Goal: Task Accomplishment & Management: Use online tool/utility

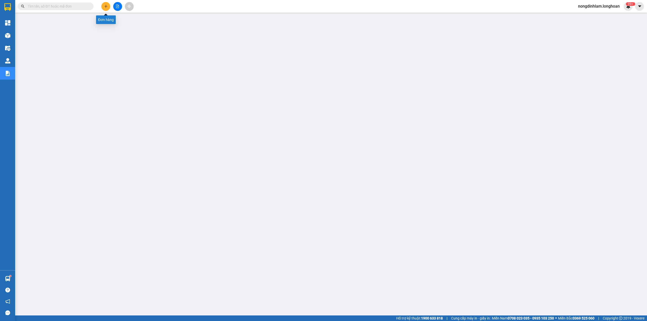
click at [115, 5] on button at bounding box center [117, 6] width 9 height 9
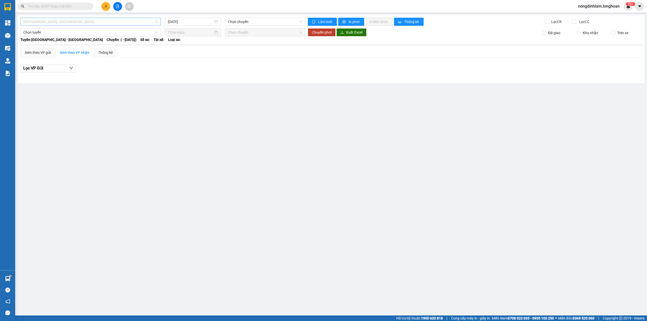
click at [92, 23] on span "[GEOGRAPHIC_DATA] - [GEOGRAPHIC_DATA]" at bounding box center [90, 22] width 135 height 8
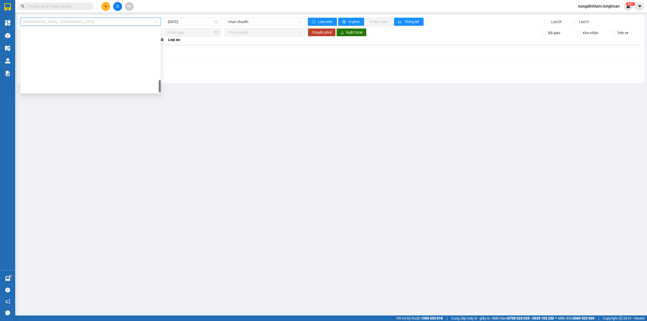
scroll to position [356, 0]
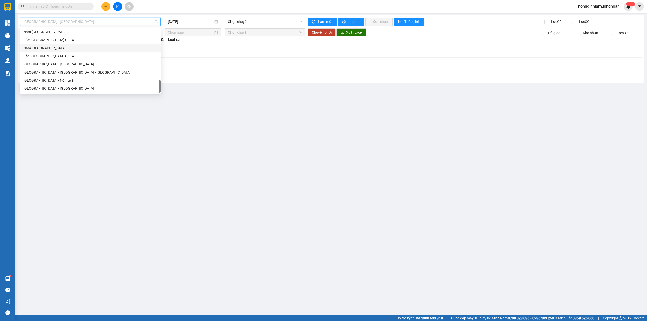
click at [66, 48] on div "Nam [GEOGRAPHIC_DATA]" at bounding box center [90, 48] width 135 height 6
type input "[DATE]"
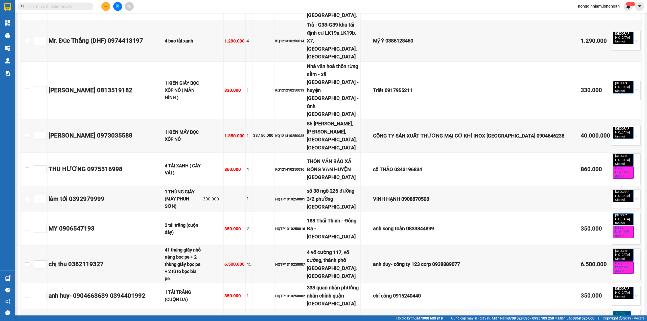
scroll to position [1825, 0]
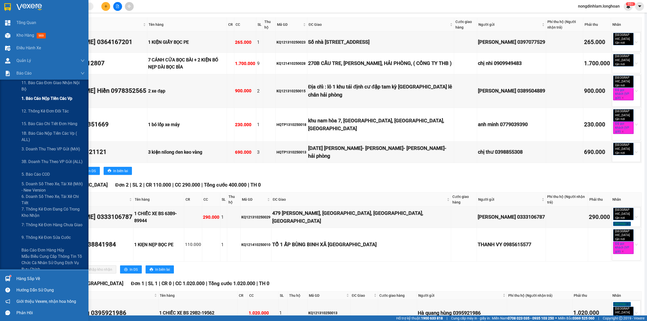
click at [45, 104] on div "1. Báo cáo nộp tiền các vp" at bounding box center [52, 98] width 63 height 13
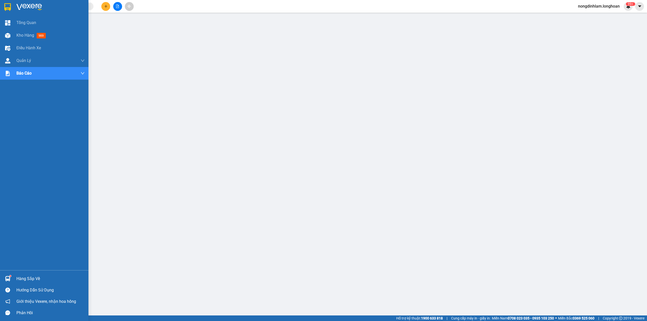
click at [0, 2] on div at bounding box center [44, 8] width 89 height 16
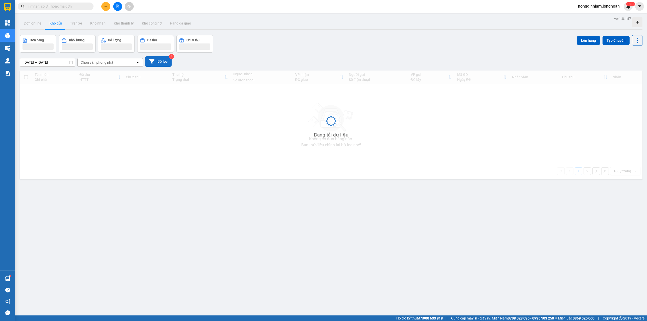
click at [165, 63] on button "Bộ lọc" at bounding box center [158, 61] width 27 height 10
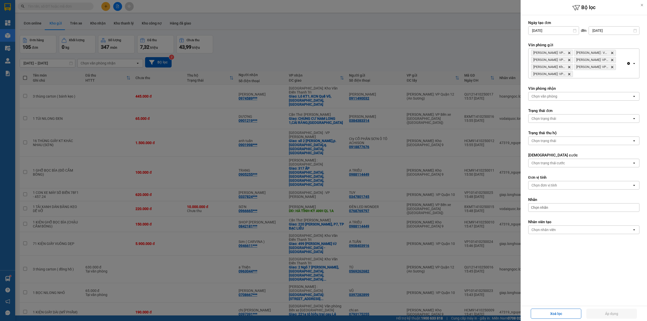
click at [569, 53] on icon "Delete" at bounding box center [569, 52] width 3 height 3
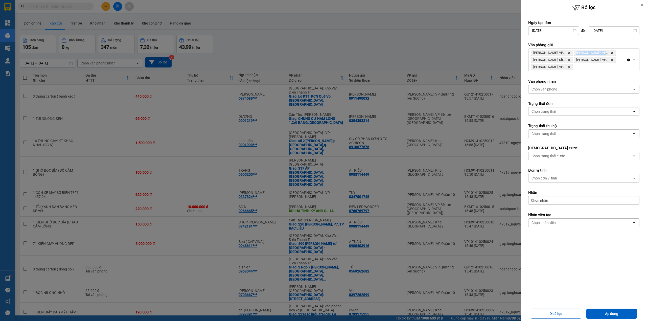
click at [569, 53] on icon "Delete" at bounding box center [569, 52] width 3 height 3
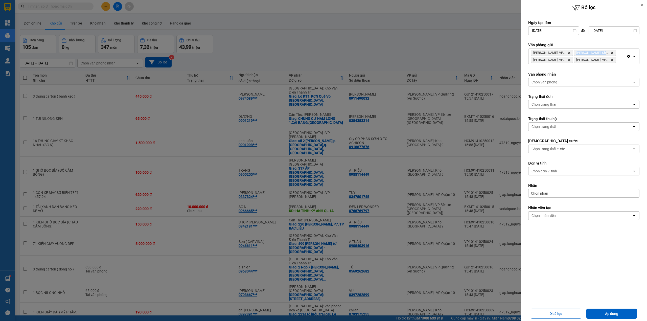
click at [569, 53] on icon "Delete" at bounding box center [569, 52] width 3 height 3
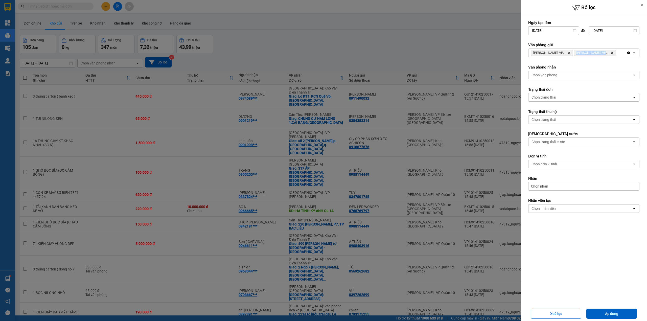
click at [569, 53] on icon "Delete" at bounding box center [569, 52] width 3 height 3
click at [569, 53] on div "Chọn văn phòng" at bounding box center [581, 53] width 104 height 8
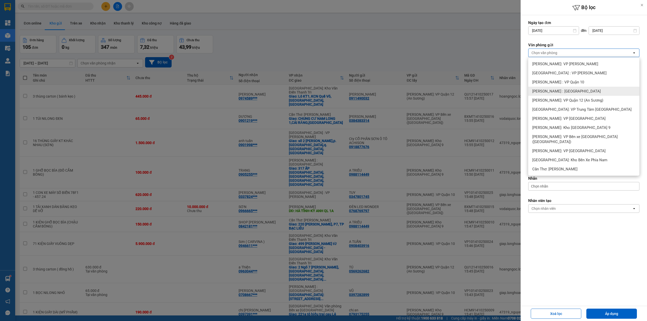
click at [582, 92] on div "[PERSON_NAME] : [GEOGRAPHIC_DATA]" at bounding box center [584, 91] width 111 height 9
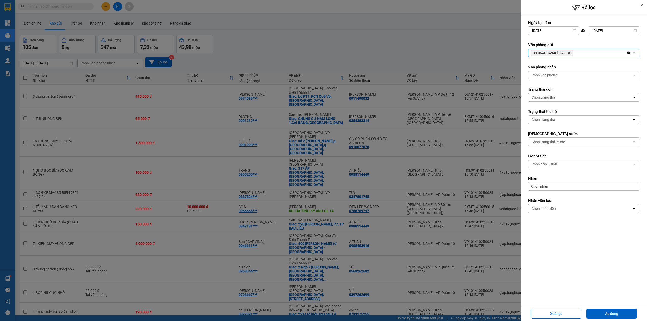
click at [570, 52] on icon "Delete" at bounding box center [569, 52] width 3 height 3
click at [570, 52] on div "Chọn văn phòng" at bounding box center [581, 53] width 104 height 8
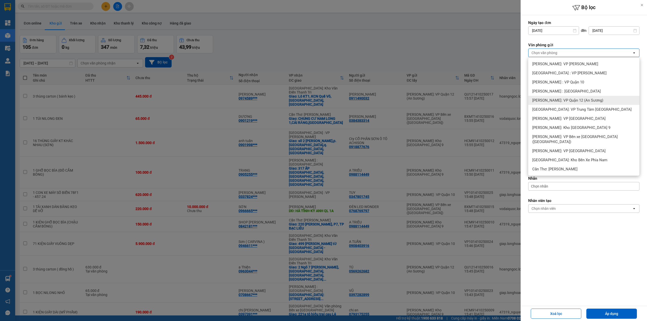
click at [577, 100] on span "[PERSON_NAME]: VP Quận 12 (An Sương)" at bounding box center [568, 100] width 71 height 5
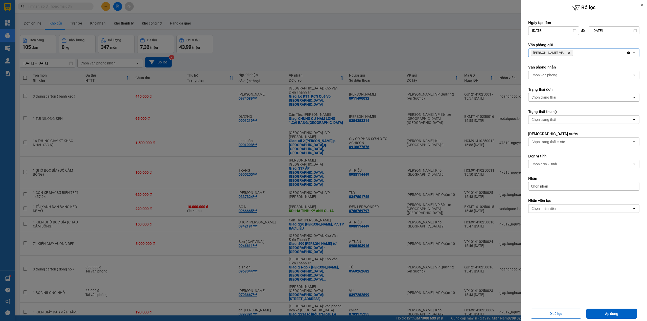
drag, startPoint x: 623, startPoint y: 315, endPoint x: 211, endPoint y: 199, distance: 427.9
click at [623, 315] on button "Áp dụng" at bounding box center [612, 314] width 51 height 10
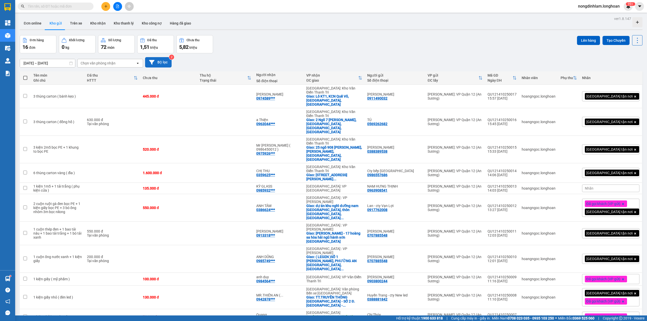
click at [165, 64] on button "Bộ lọc" at bounding box center [158, 62] width 27 height 10
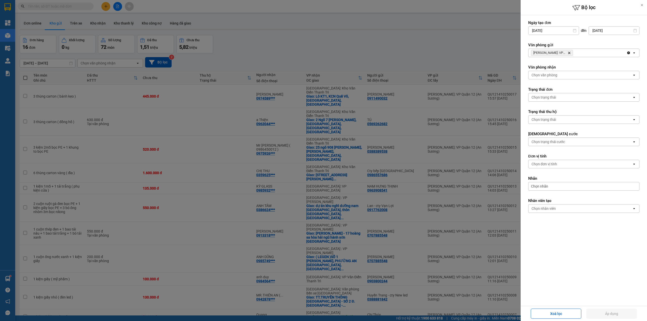
click at [569, 54] on icon "Hồ Chí Minh: VP Quận 12 (An Sương), close by backspace" at bounding box center [570, 53] width 2 height 2
click at [569, 54] on div "Chọn văn phòng" at bounding box center [581, 53] width 104 height 8
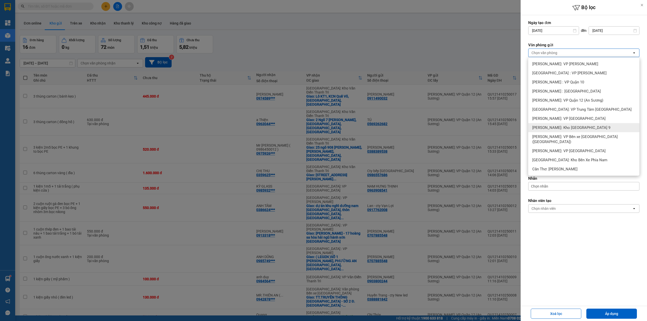
click at [592, 127] on span "[PERSON_NAME]: Kho [GEOGRAPHIC_DATA] 9" at bounding box center [572, 127] width 78 height 5
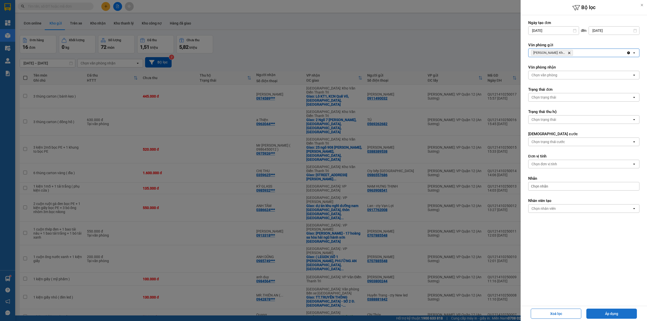
click at [619, 314] on button "Áp dụng" at bounding box center [612, 314] width 51 height 10
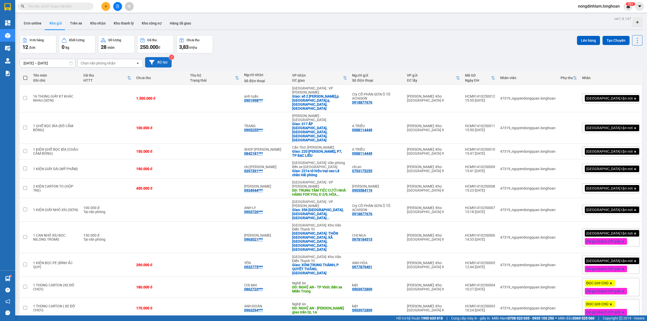
click at [163, 64] on button "Bộ lọc" at bounding box center [158, 62] width 27 height 10
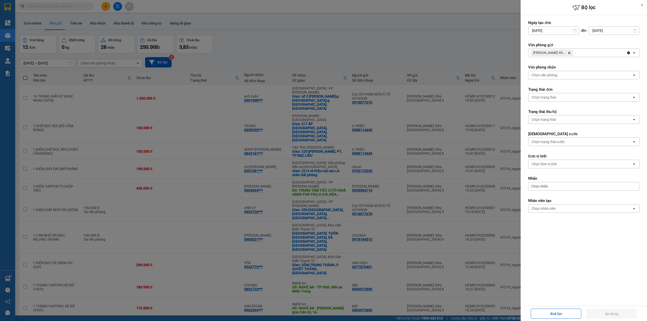
click at [569, 53] on icon "Delete" at bounding box center [569, 52] width 3 height 3
click at [569, 53] on div "Chọn văn phòng" at bounding box center [581, 53] width 104 height 8
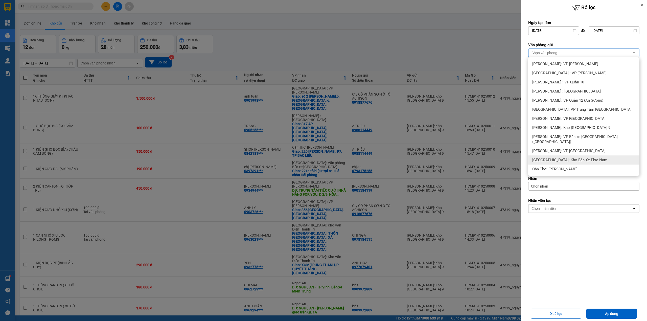
click at [580, 148] on span "[PERSON_NAME]: VP [GEOGRAPHIC_DATA]" at bounding box center [569, 150] width 73 height 5
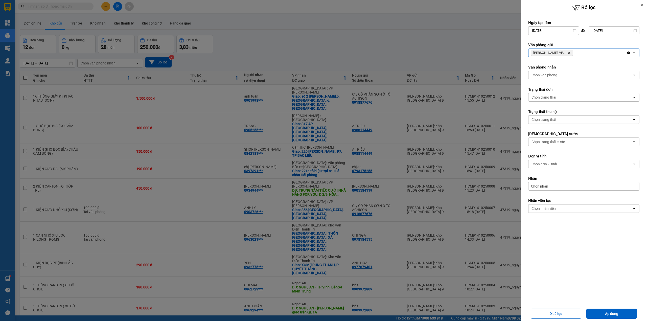
drag, startPoint x: 604, startPoint y: 314, endPoint x: 520, endPoint y: 291, distance: 86.5
click at [604, 314] on button "Áp dụng" at bounding box center [612, 314] width 51 height 10
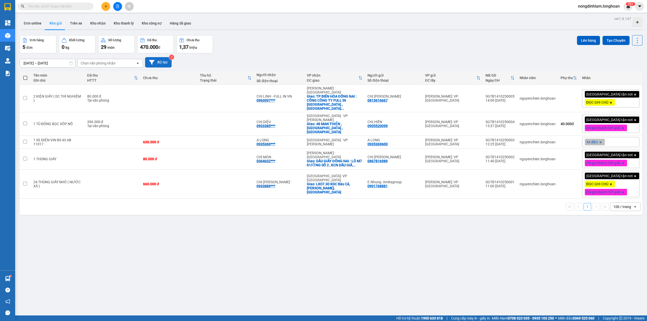
click at [156, 64] on button "Bộ lọc" at bounding box center [158, 62] width 27 height 10
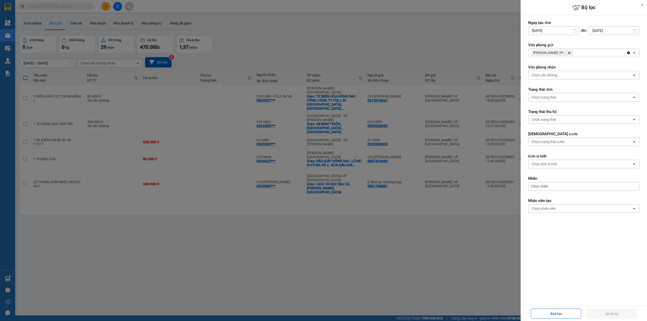
click at [570, 53] on icon "Hồ Chí Minh: VP Quận Tân Bình, close by backspace" at bounding box center [570, 53] width 2 height 2
click at [570, 53] on div "Chọn văn phòng" at bounding box center [581, 53] width 104 height 8
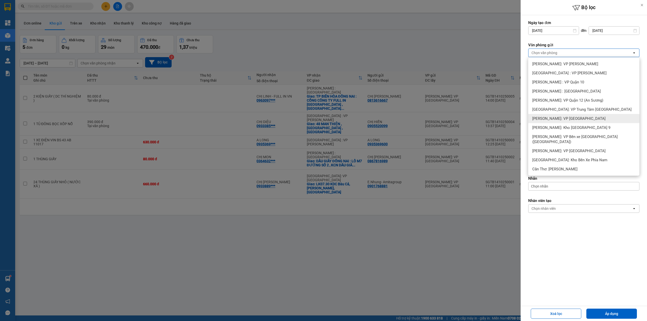
click at [593, 120] on div "[PERSON_NAME]: VP [GEOGRAPHIC_DATA]" at bounding box center [584, 118] width 111 height 9
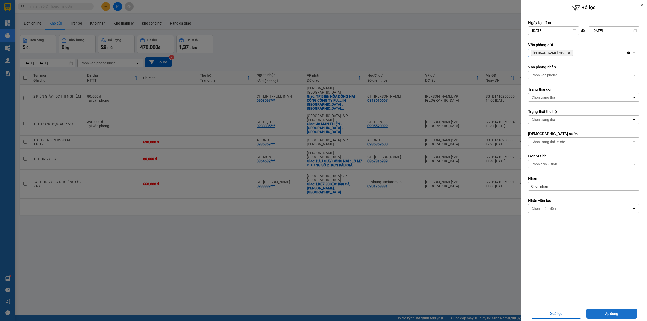
click at [615, 312] on button "Áp dụng" at bounding box center [612, 314] width 51 height 10
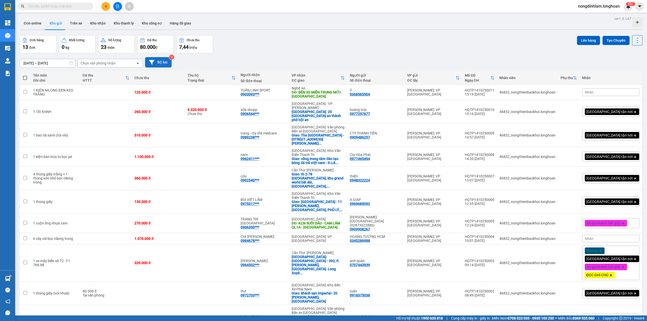
click at [166, 61] on button "Bộ lọc" at bounding box center [158, 62] width 27 height 10
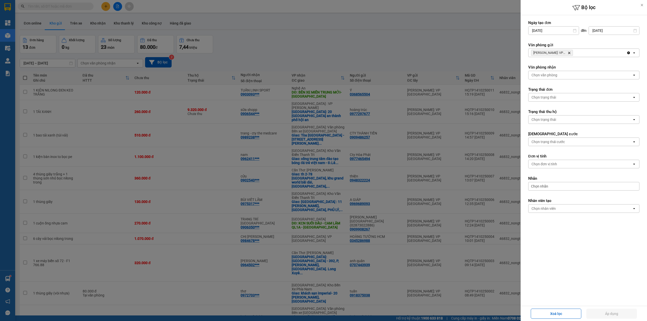
click at [570, 52] on icon "Delete" at bounding box center [569, 52] width 3 height 3
click at [570, 52] on div "Chọn văn phòng" at bounding box center [581, 53] width 104 height 8
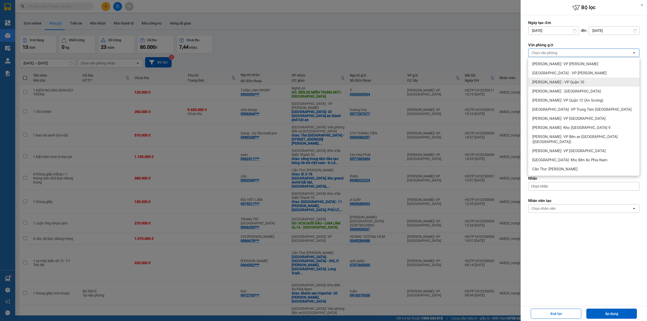
click at [585, 82] on div "[PERSON_NAME] : VP Quận 10" at bounding box center [584, 82] width 111 height 9
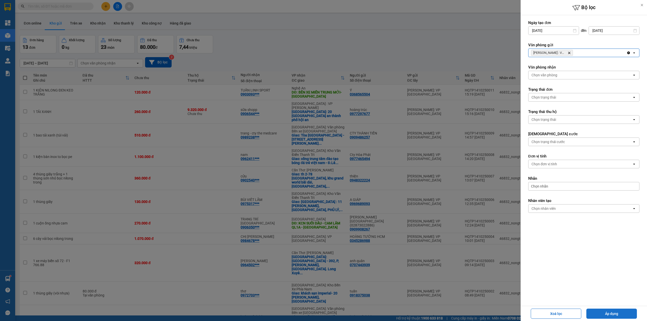
click at [609, 311] on button "Áp dụng" at bounding box center [612, 314] width 51 height 10
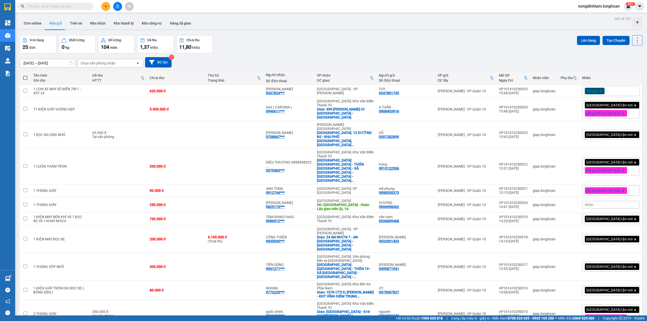
click at [115, 8] on button at bounding box center [117, 6] width 9 height 9
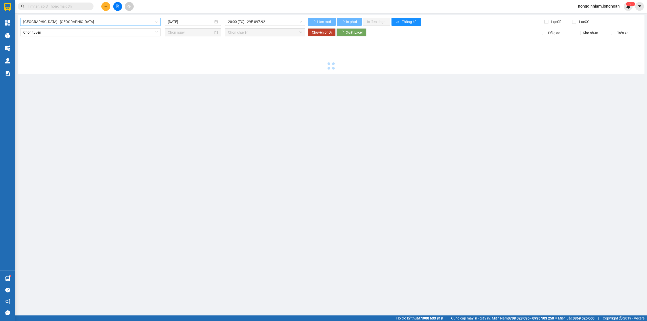
click at [78, 21] on span "[GEOGRAPHIC_DATA] - [GEOGRAPHIC_DATA]" at bounding box center [90, 22] width 135 height 8
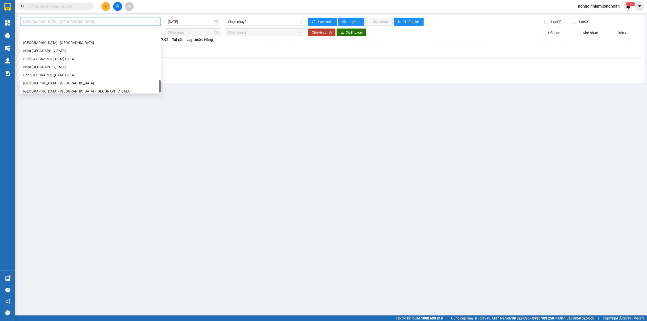
scroll to position [356, 0]
click at [53, 46] on div "Nam [GEOGRAPHIC_DATA]" at bounding box center [90, 48] width 135 height 6
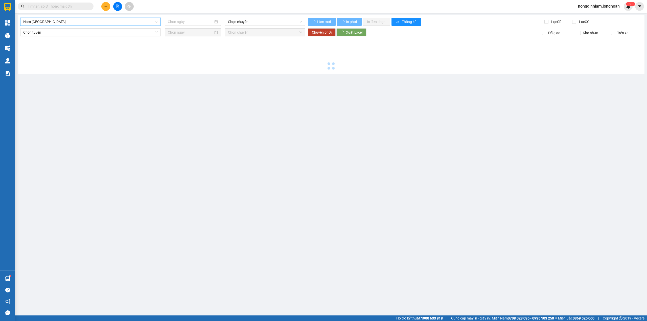
type input "[DATE]"
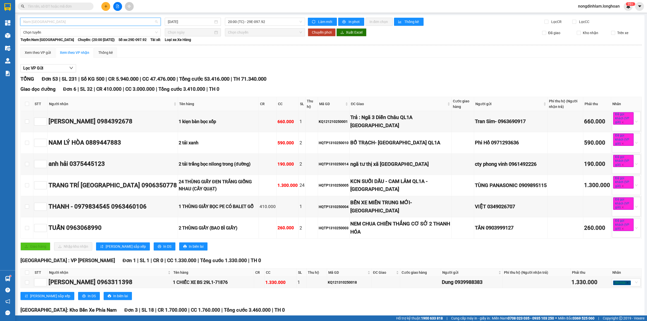
click at [84, 23] on span "Nam [GEOGRAPHIC_DATA]" at bounding box center [90, 22] width 135 height 8
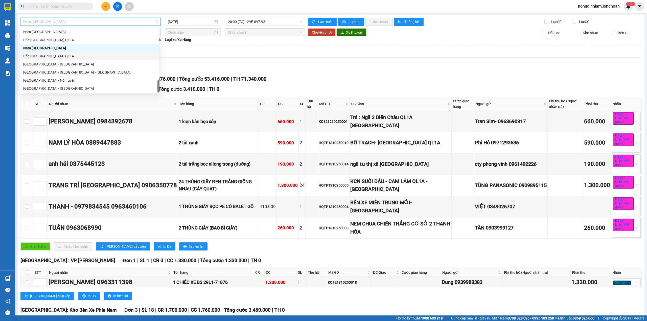
click at [57, 57] on div "Bắc [GEOGRAPHIC_DATA] QL1A" at bounding box center [89, 56] width 133 height 6
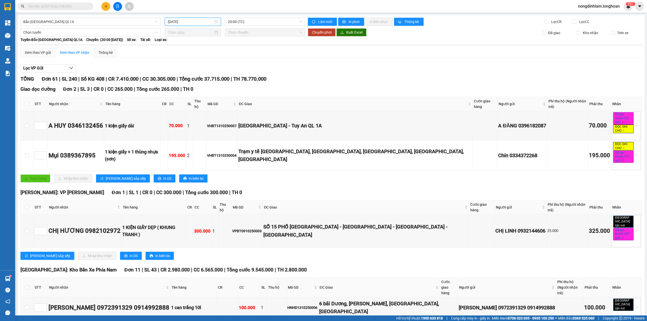
click at [190, 20] on input "[DATE]" at bounding box center [191, 22] width 46 height 6
click at [172, 66] on div "12" at bounding box center [171, 66] width 6 height 6
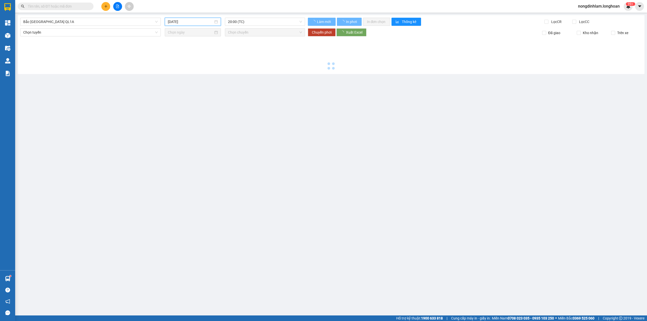
type input "[DATE]"
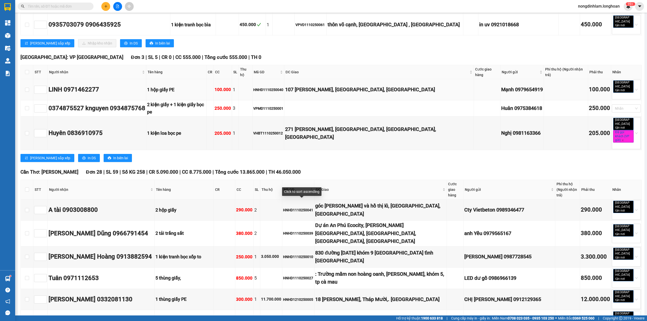
scroll to position [1113, 0]
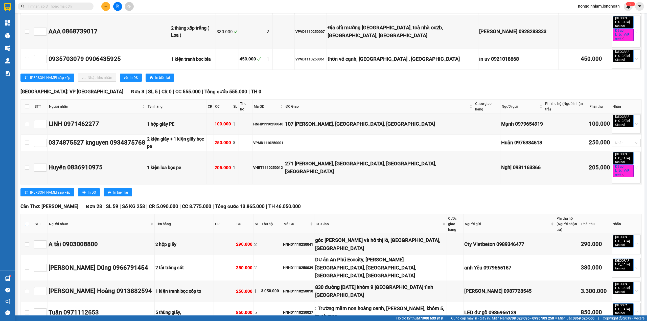
click at [27, 222] on input "checkbox" at bounding box center [27, 224] width 4 height 4
checkbox input "true"
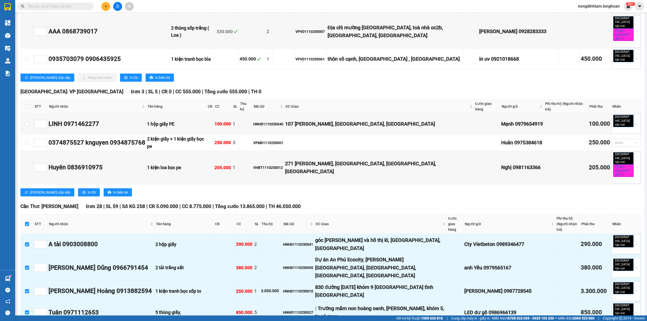
checkbox input "true"
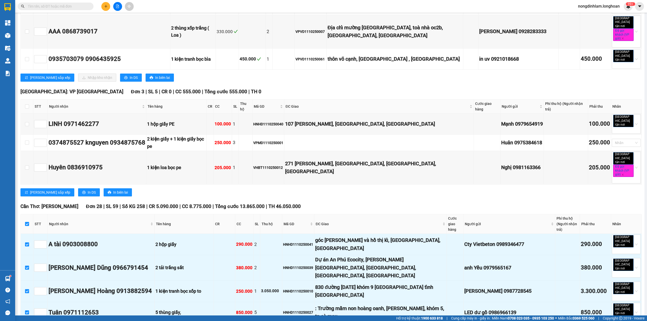
checkbox input "true"
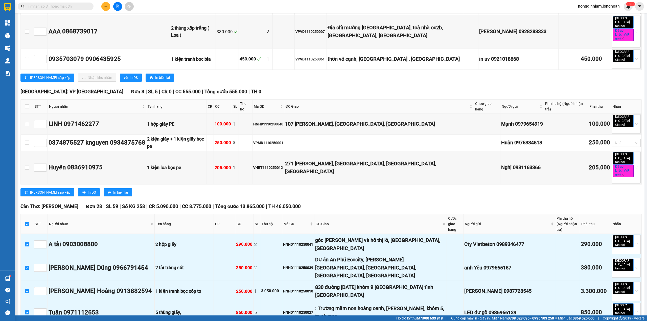
checkbox input "true"
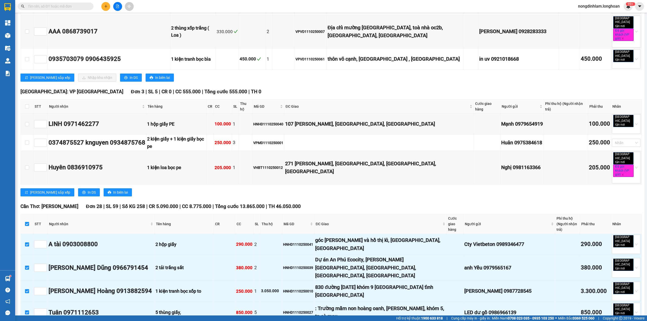
checkbox input "true"
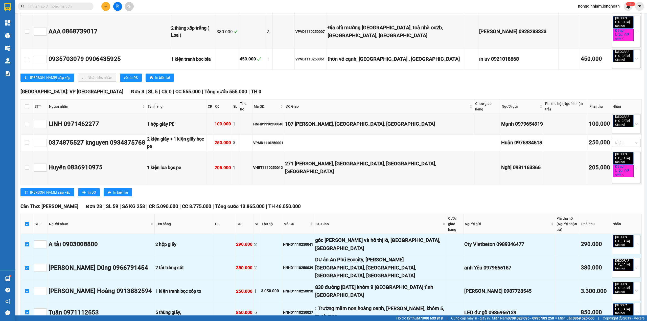
checkbox input "true"
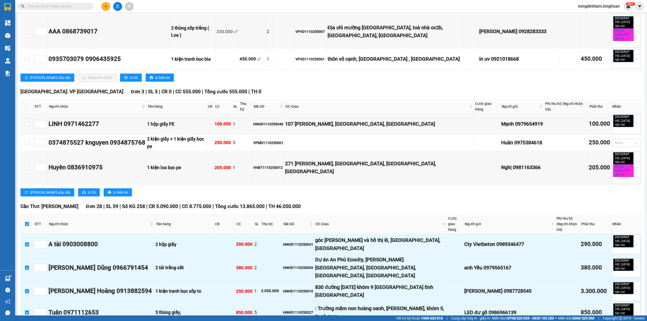
checkbox input "true"
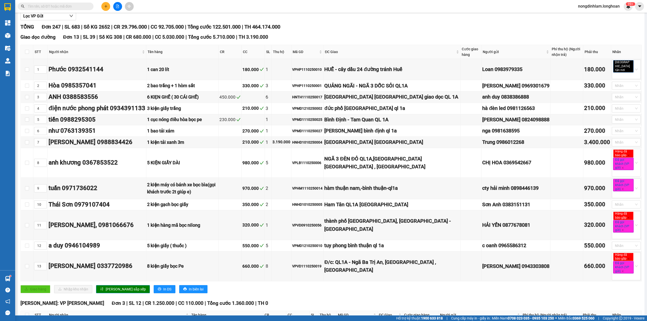
scroll to position [0, 0]
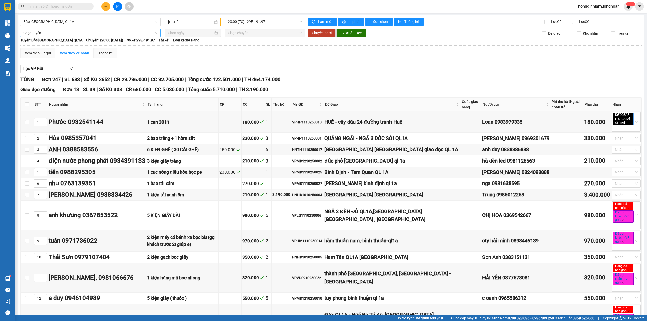
click at [96, 36] on div "Chọn tuyến" at bounding box center [90, 33] width 141 height 8
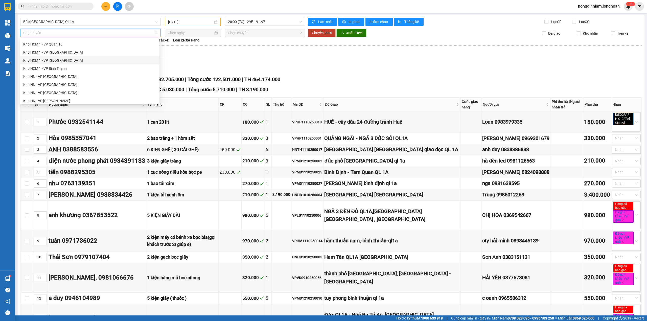
scroll to position [86, 0]
drag, startPoint x: 66, startPoint y: 54, endPoint x: 175, endPoint y: 36, distance: 111.0
click at [66, 54] on div "Kho HCM - Kho Cần Thơ" at bounding box center [89, 54] width 133 height 6
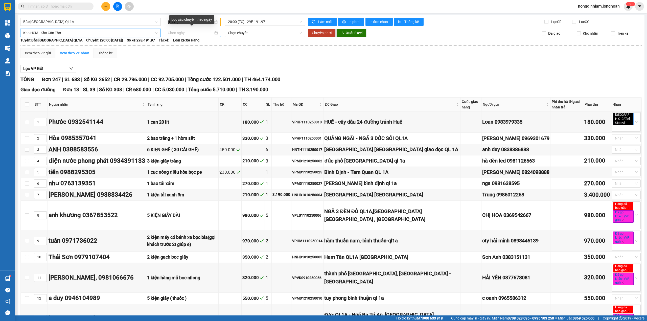
click at [195, 34] on input at bounding box center [191, 33] width 46 height 6
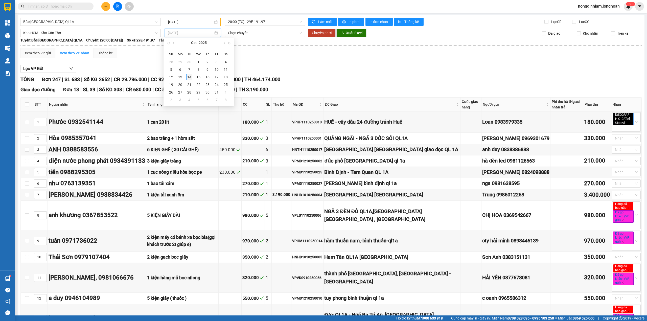
type input "[DATE]"
click at [189, 78] on div "14" at bounding box center [189, 77] width 6 height 6
type input "[DATE]"
click at [312, 34] on span "Chuyển phơi" at bounding box center [322, 33] width 20 height 6
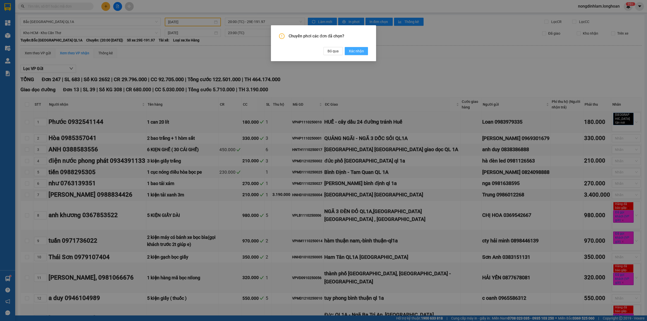
click at [358, 53] on span "Xác nhận" at bounding box center [356, 51] width 15 height 6
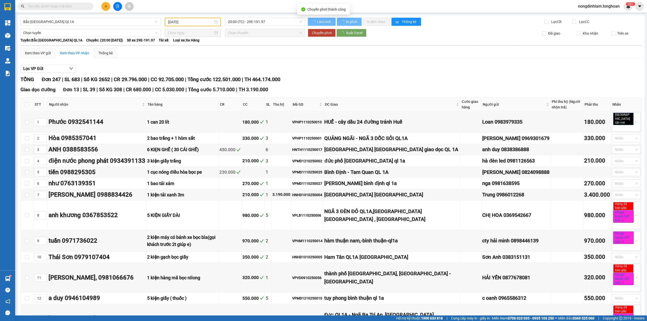
checkbox input "false"
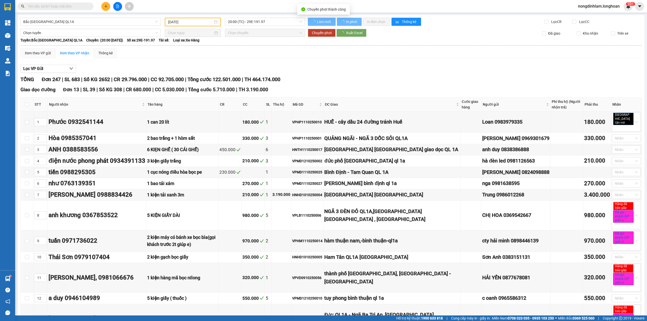
checkbox input "false"
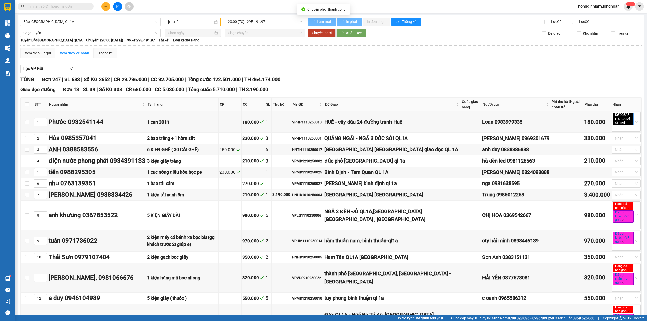
checkbox input "false"
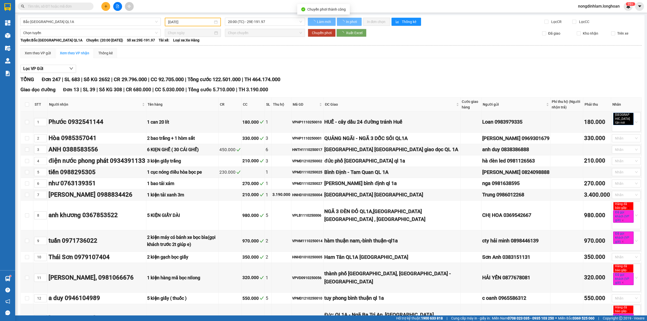
checkbox input "false"
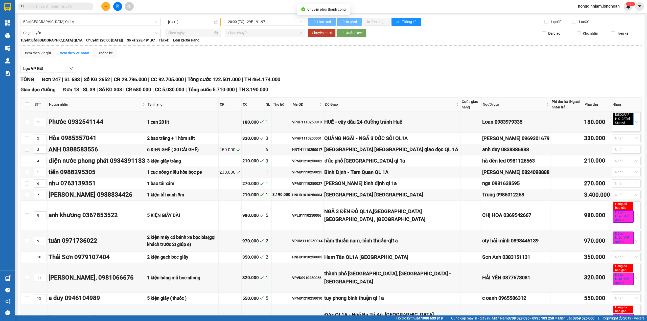
checkbox input "false"
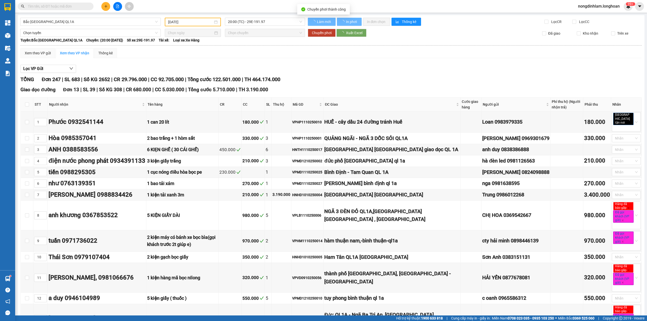
checkbox input "false"
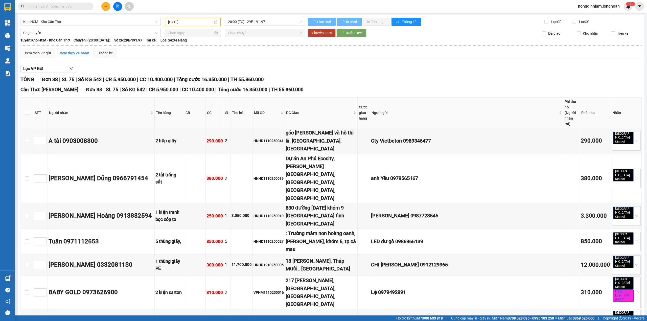
type input "[DATE]"
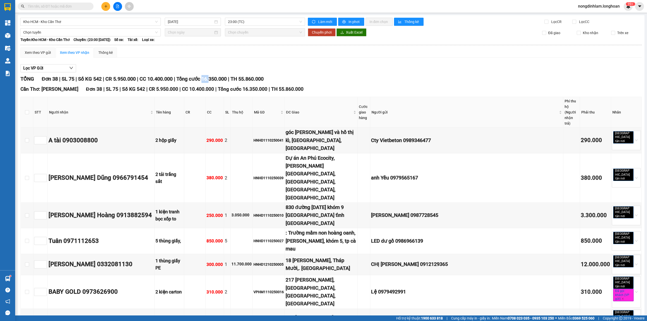
drag, startPoint x: 216, startPoint y: 81, endPoint x: 208, endPoint y: 80, distance: 7.4
click at [208, 80] on span "Tổng cước 16.350.000" at bounding box center [202, 79] width 50 height 6
click at [227, 82] on span "Tổng cước 16.350.000" at bounding box center [202, 79] width 50 height 6
click at [103, 19] on span "Kho HCM - Kho Cần Thơ" at bounding box center [90, 22] width 135 height 8
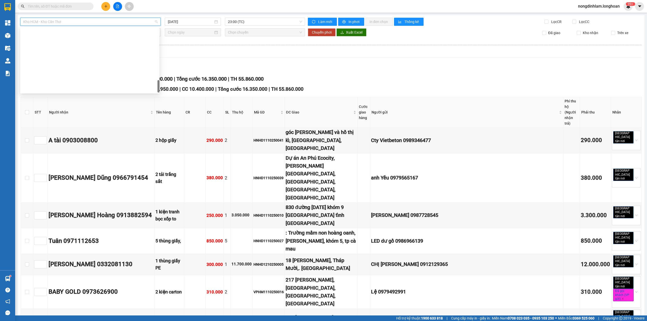
scroll to position [356, 0]
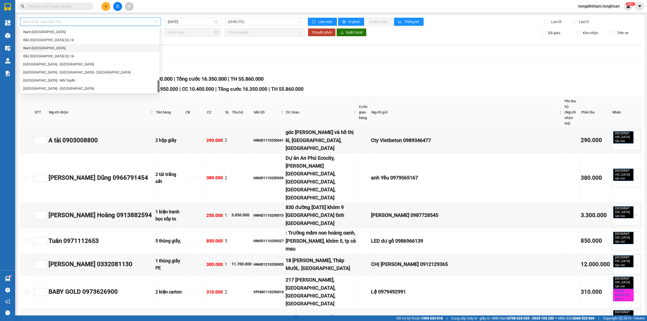
click at [63, 49] on div "Nam [GEOGRAPHIC_DATA]" at bounding box center [89, 48] width 133 height 6
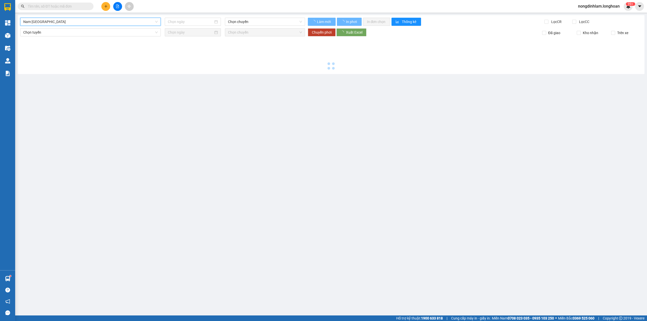
type input "[DATE]"
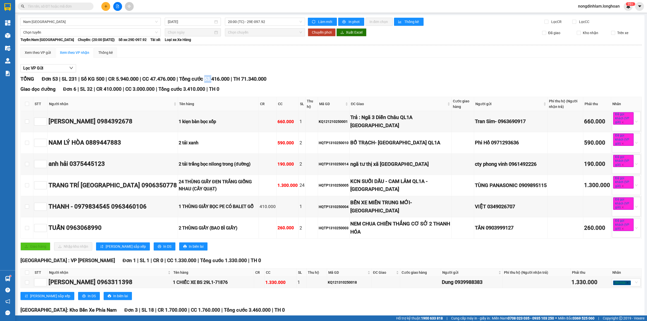
drag, startPoint x: 212, startPoint y: 80, endPoint x: 220, endPoint y: 80, distance: 7.1
click at [220, 80] on span "Tổng cước 53.416.000" at bounding box center [204, 79] width 50 height 6
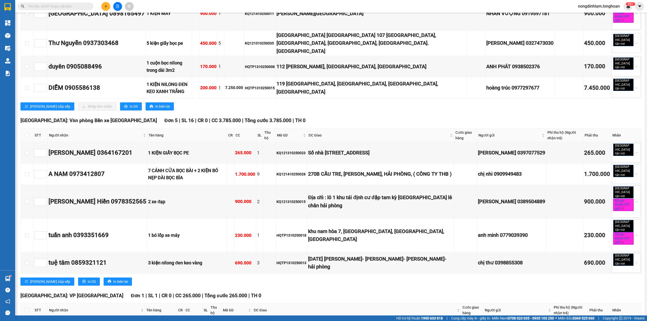
scroll to position [1825, 0]
